Goal: Information Seeking & Learning: Check status

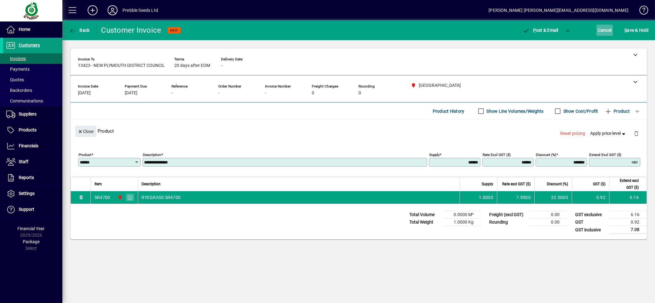
click at [602, 29] on span "Cancel" at bounding box center [605, 30] width 14 height 10
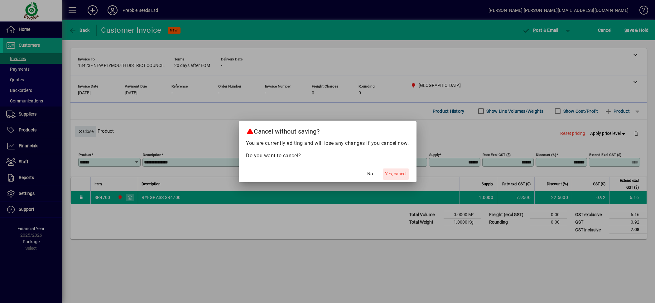
click at [406, 174] on span "Yes, cancel" at bounding box center [395, 174] width 21 height 7
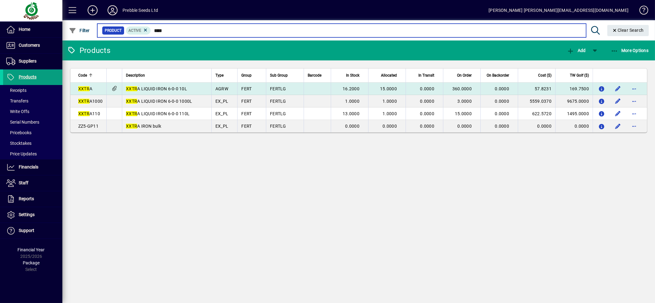
type input "****"
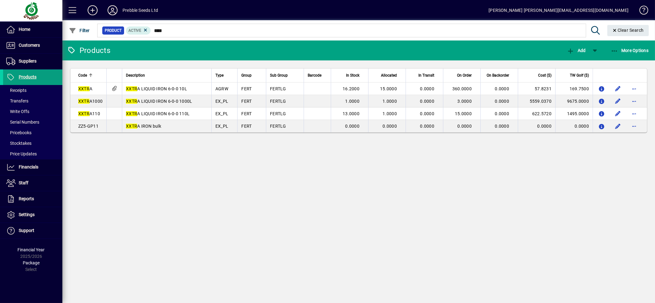
click at [189, 87] on td "XXTR A LIQUID IRON 6-0-0 10L" at bounding box center [166, 89] width 89 height 12
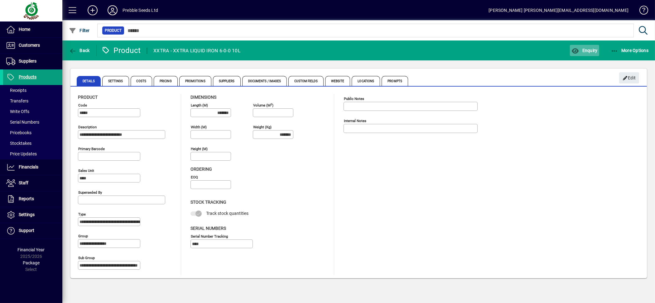
click at [590, 50] on span "Enquiry" at bounding box center [584, 50] width 26 height 5
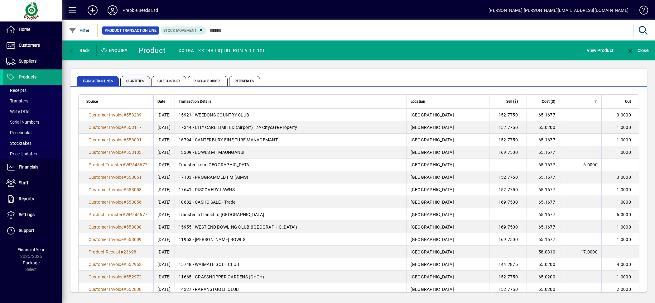
click at [135, 81] on span "Quantities" at bounding box center [135, 81] width 30 height 10
